Goal: Obtain resource: Obtain resource

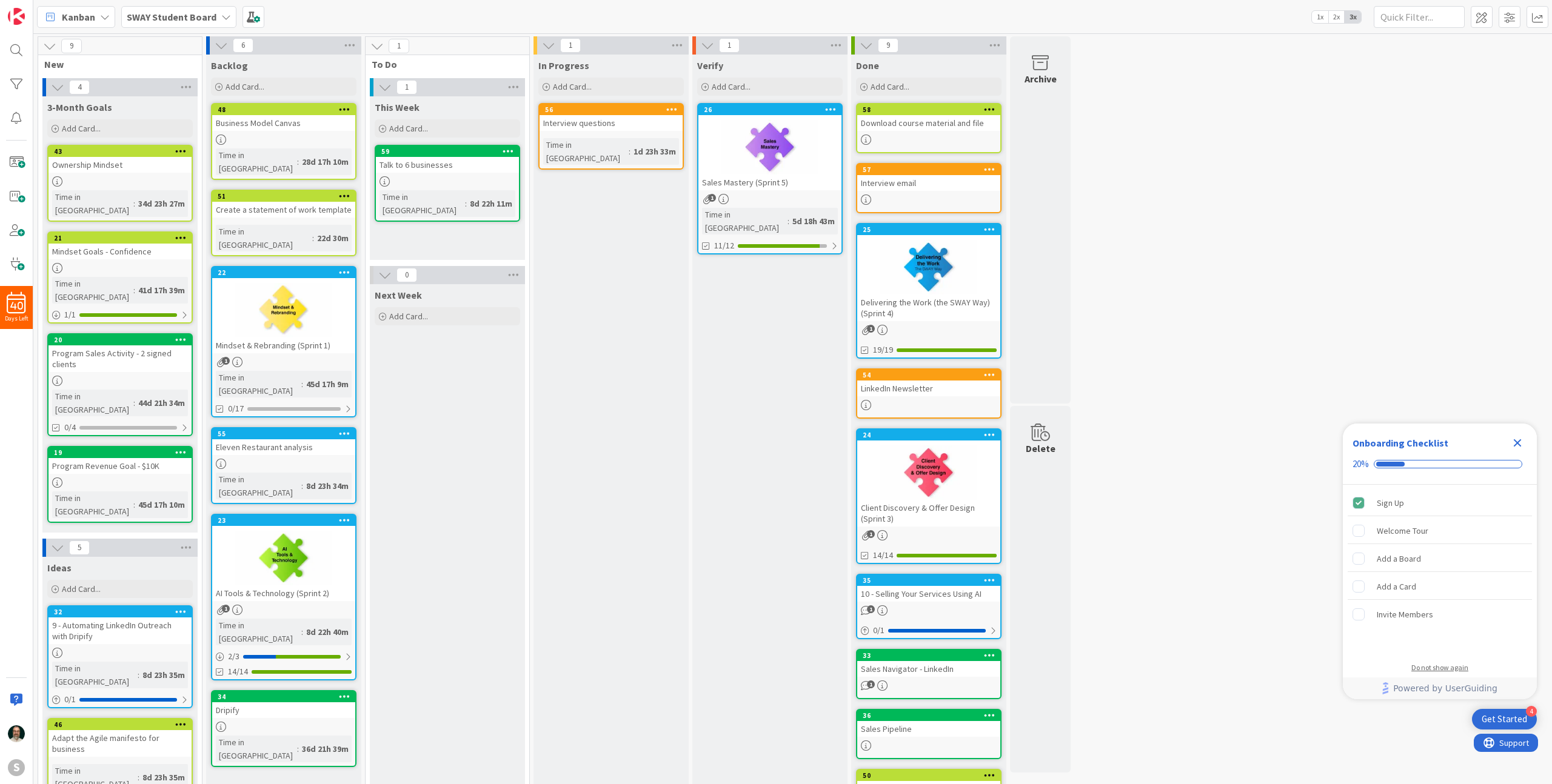
click at [1445, 669] on div "Do not show again" at bounding box center [1440, 668] width 57 height 9
click at [1456, 510] on button "Yes" at bounding box center [1469, 509] width 53 height 22
click at [960, 187] on div "Interview email" at bounding box center [928, 182] width 143 height 16
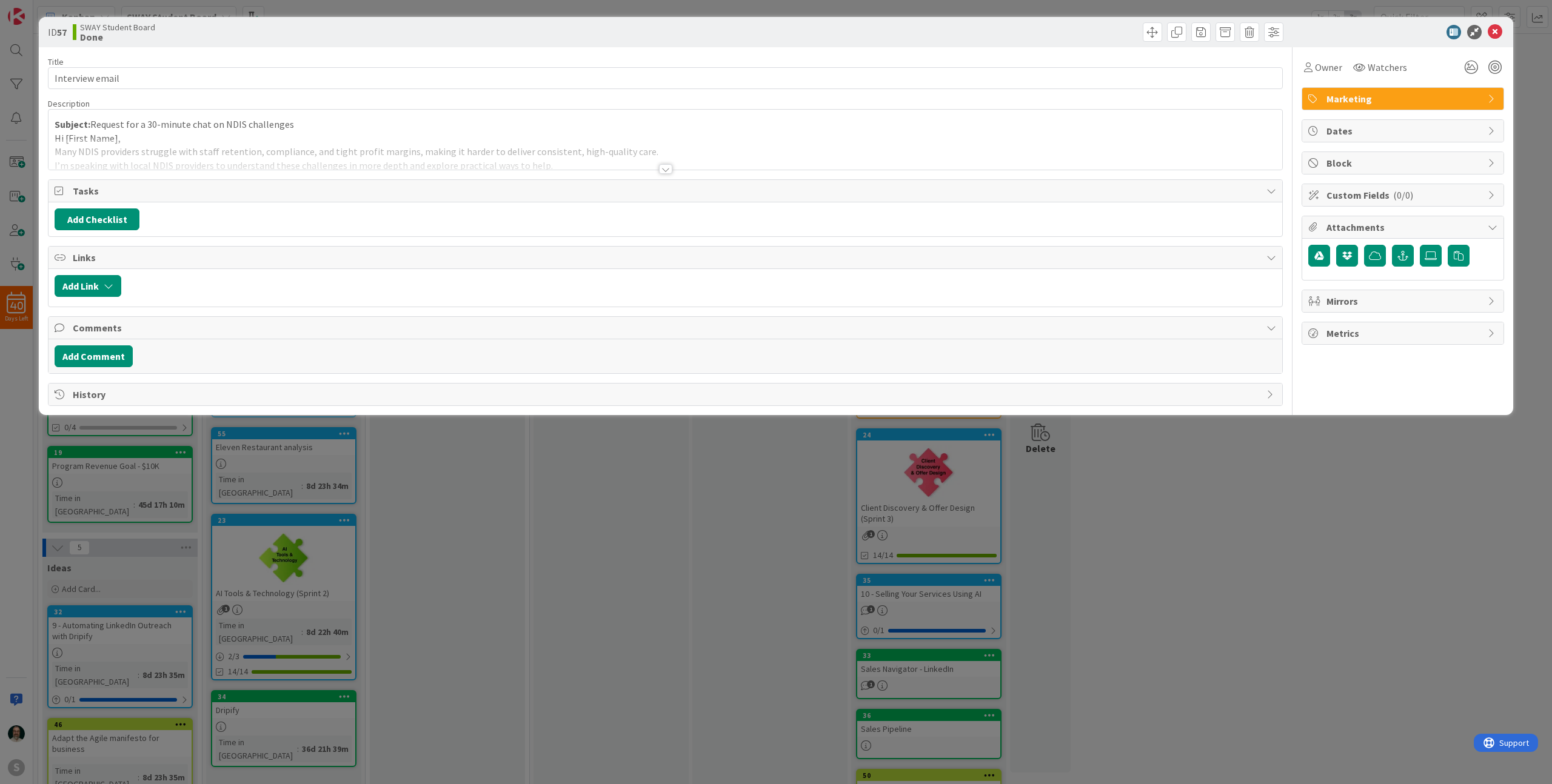
click at [669, 168] on div at bounding box center [666, 169] width 13 height 9
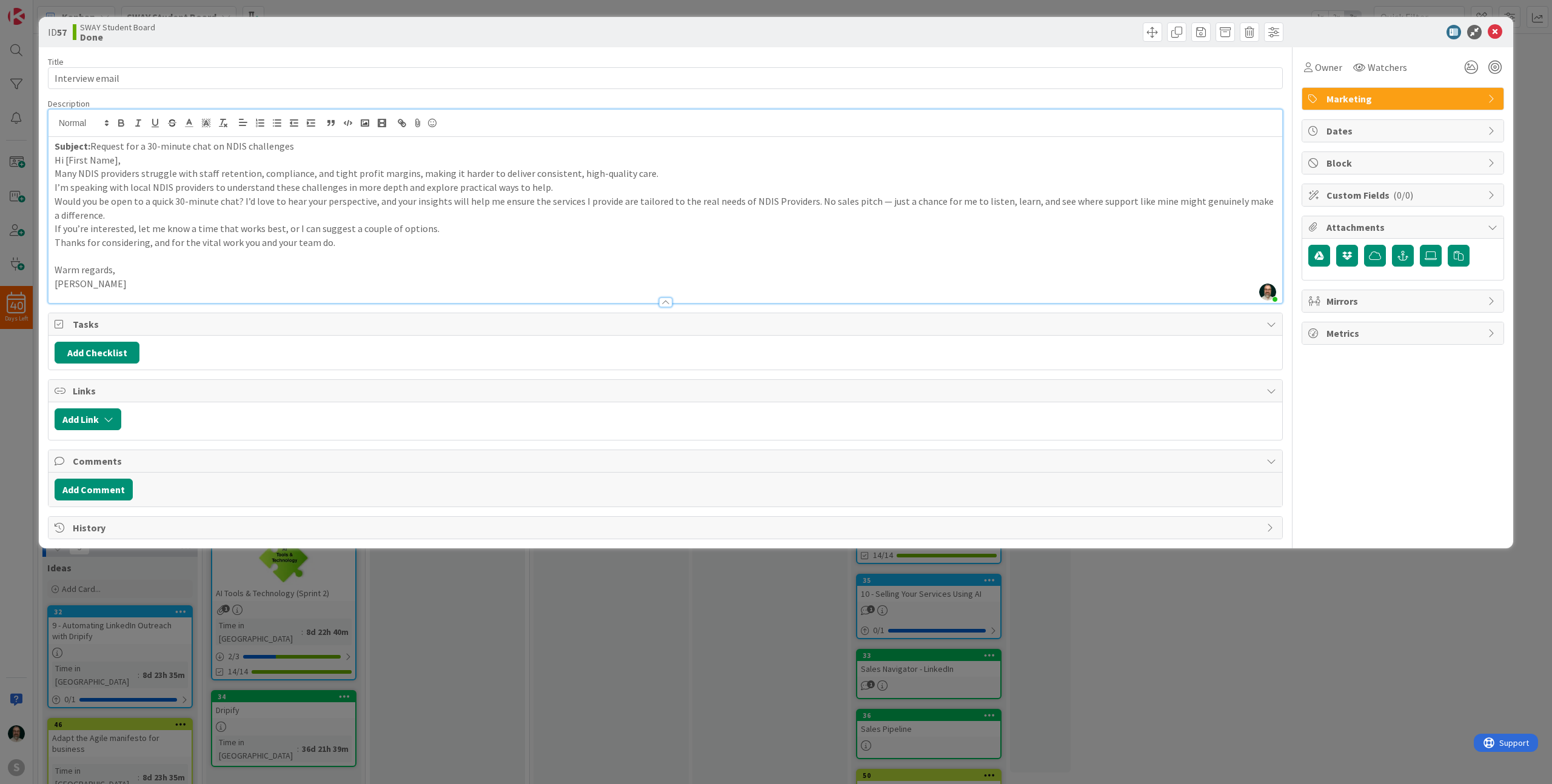
drag, startPoint x: 132, startPoint y: 283, endPoint x: 46, endPoint y: 160, distance: 150.1
click at [46, 160] on div "ID 57 SWAY Student Board Done Title 15 / 128 Interview email Description [PERSO…" at bounding box center [776, 282] width 1475 height 532
copy div "Hi [First Name], Many NDIS providers struggle with staff retention, compliance,…"
click at [290, 148] on p "Subject: Request for a 30-minute chat on NDIS challenges" at bounding box center [665, 146] width 1221 height 14
drag, startPoint x: 290, startPoint y: 148, endPoint x: 94, endPoint y: 142, distance: 196.1
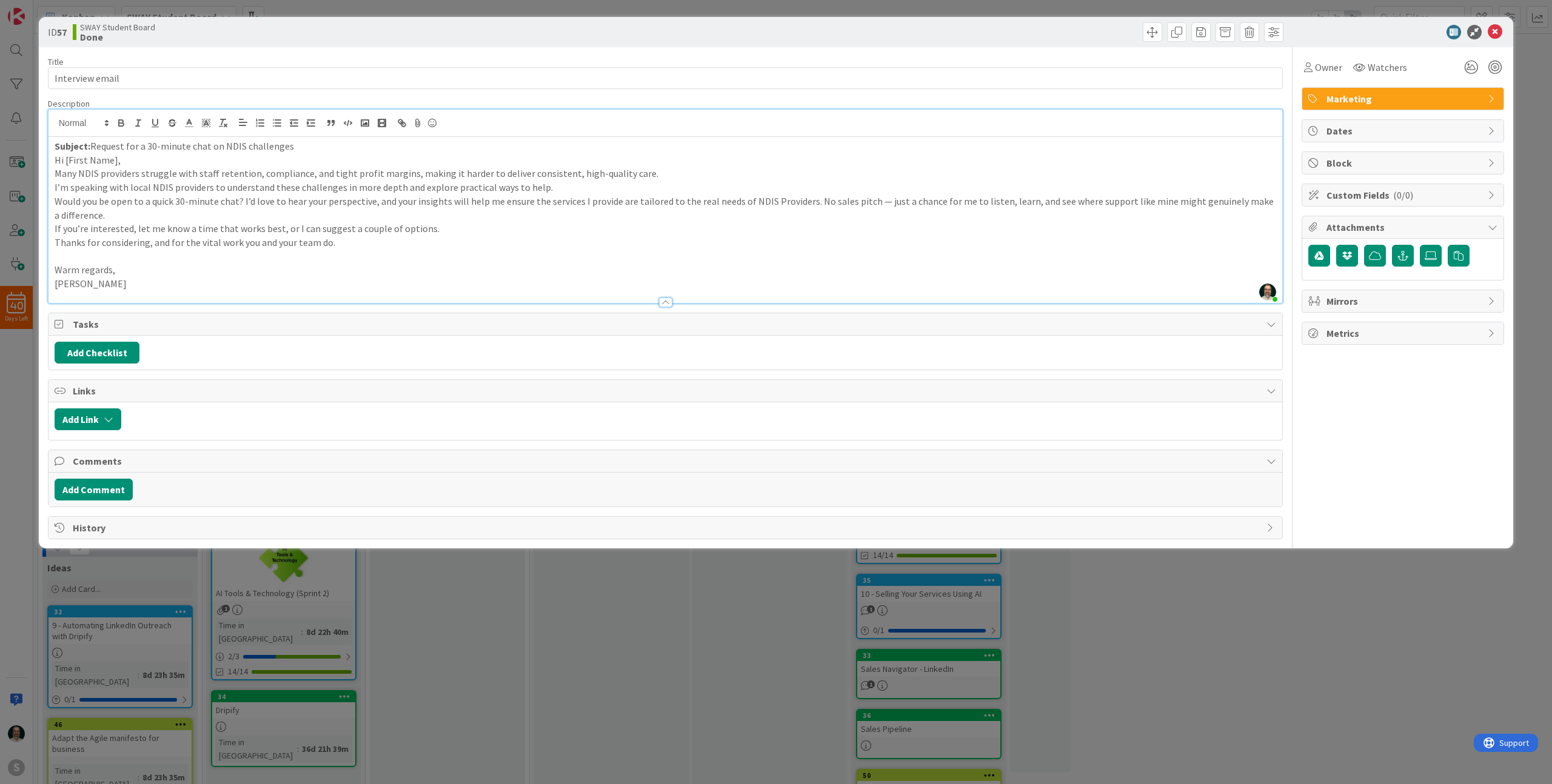
click at [94, 142] on p "Subject: Request for a 30-minute chat on NDIS challenges" at bounding box center [665, 146] width 1221 height 14
copy p "Request for a 30-minute chat on NDIS challenges"
drag, startPoint x: 136, startPoint y: 287, endPoint x: 49, endPoint y: 160, distance: 153.9
click at [49, 160] on div "Subject: Request for a 30-minute chat on NDIS challenges Hi [First Name], Many …" at bounding box center [665, 220] width 1234 height 166
copy div "Hi [First Name], Many NDIS providers struggle with staff retention, compliance,…"
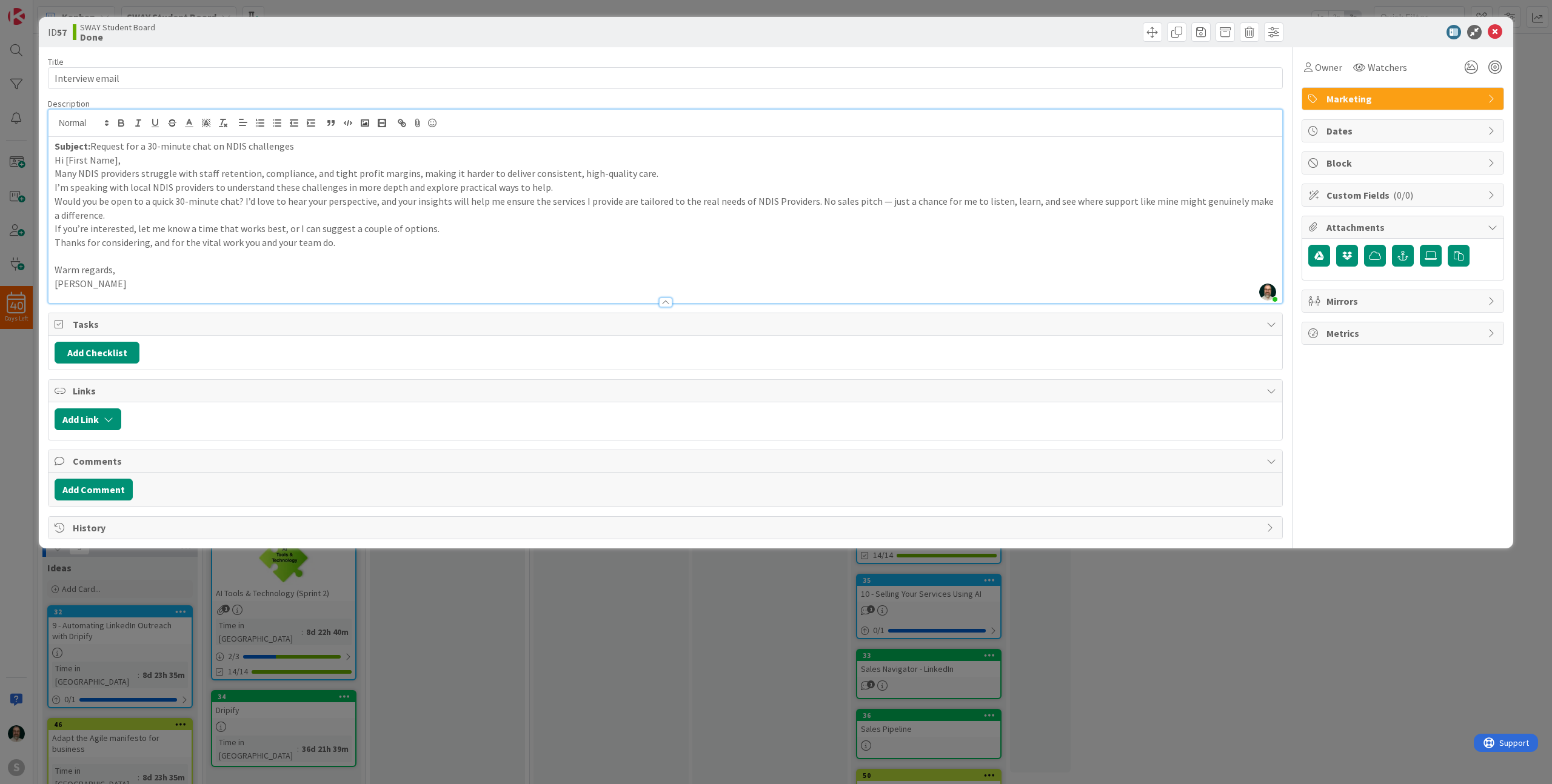
drag, startPoint x: 291, startPoint y: 145, endPoint x: 94, endPoint y: 143, distance: 197.0
click at [94, 143] on p "Subject: Request for a 30-minute chat on NDIS challenges" at bounding box center [665, 146] width 1221 height 14
copy p "Request for a 30-minute chat on NDIS challenges"
drag, startPoint x: 129, startPoint y: 284, endPoint x: 53, endPoint y: 155, distance: 149.7
click at [53, 155] on div "Subject: Request for a 30-minute chat on NDIS challenges Hi [First Name], Many …" at bounding box center [665, 220] width 1234 height 166
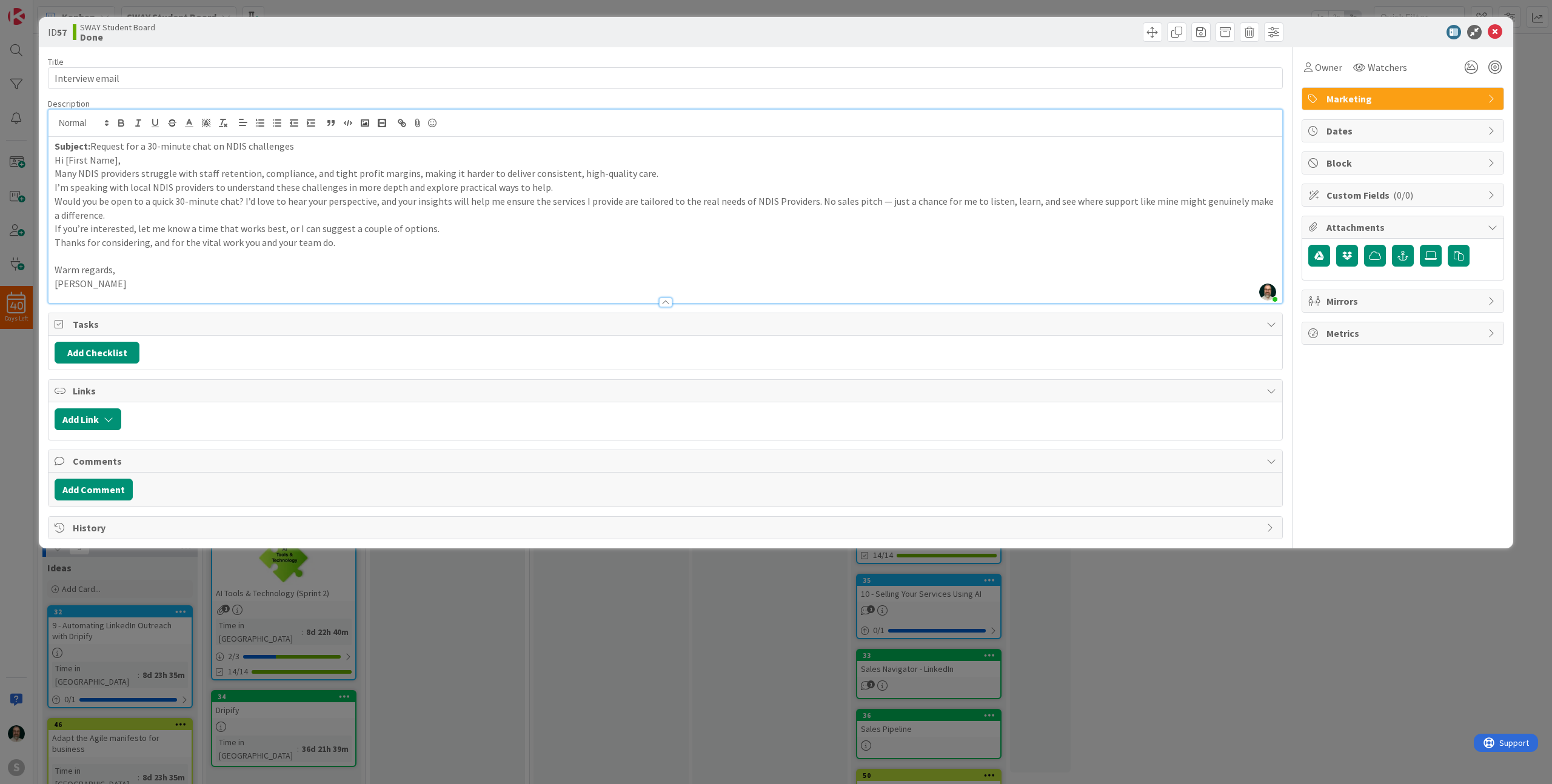
copy div "Hi [First Name], Many NDIS providers struggle with staff retention, compliance,…"
drag, startPoint x: 291, startPoint y: 146, endPoint x: 94, endPoint y: 145, distance: 197.0
click at [94, 145] on p "Subject: Request for a 30-minute chat on NDIS challenges" at bounding box center [665, 146] width 1221 height 14
copy p "Request for a 30-minute chat on NDIS challenges"
